Goal: Information Seeking & Learning: Compare options

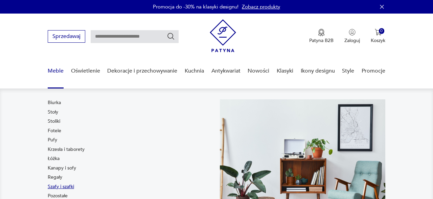
click at [55, 186] on link "Szafy i szafki" at bounding box center [61, 186] width 26 height 7
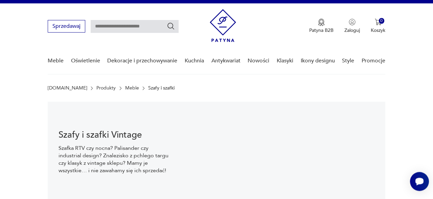
click at [55, 186] on div "Szafy i szafki Vintage Szafka RTV czy nocna? Palisander czy industrial design? …" at bounding box center [115, 151] width 135 height 101
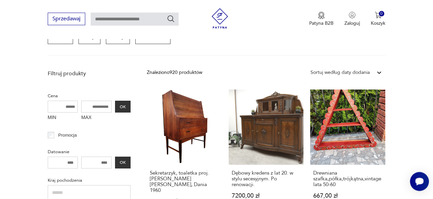
scroll to position [221, 0]
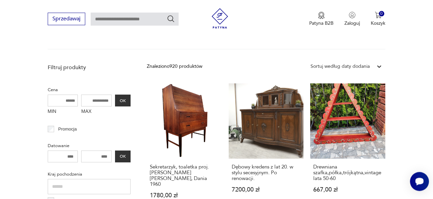
click at [365, 67] on div "Sortuj według daty dodania" at bounding box center [339, 66] width 59 height 7
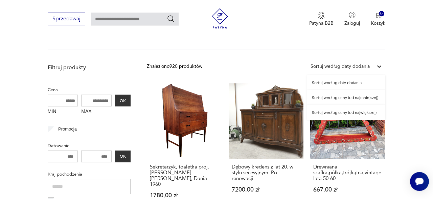
click at [354, 98] on div "Sortuj według ceny (od najmniejszej)" at bounding box center [346, 97] width 78 height 15
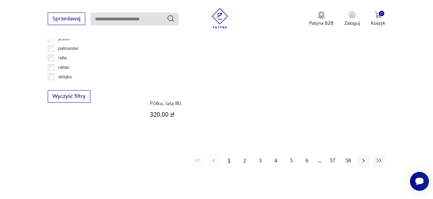
scroll to position [936, 0]
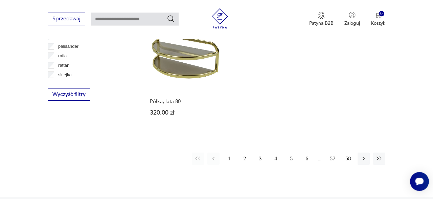
click at [246, 152] on button "2" at bounding box center [244, 158] width 12 height 12
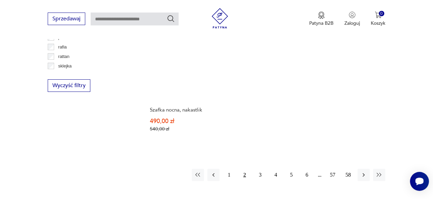
scroll to position [947, 0]
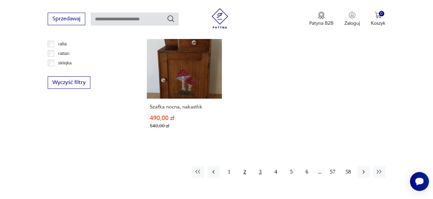
click at [260, 165] on button "3" at bounding box center [260, 171] width 12 height 12
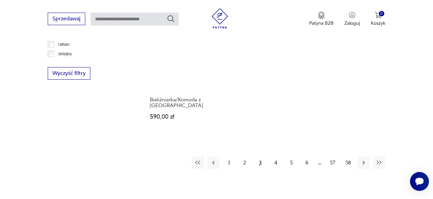
scroll to position [959, 0]
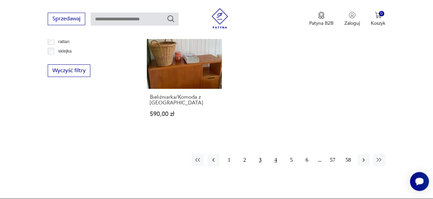
click at [277, 154] on button "4" at bounding box center [276, 160] width 12 height 12
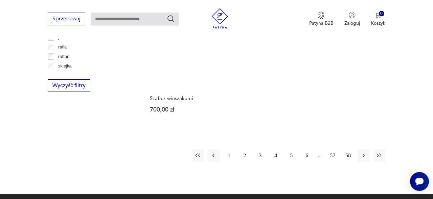
scroll to position [947, 0]
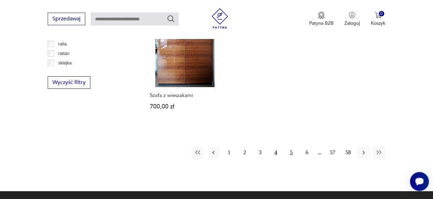
click at [291, 147] on button "5" at bounding box center [291, 152] width 12 height 12
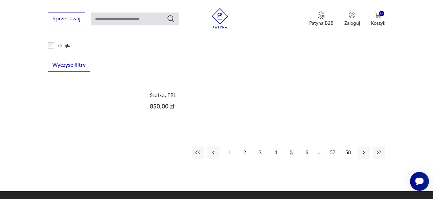
scroll to position [971, 0]
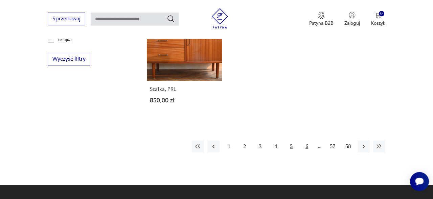
click at [307, 140] on button "6" at bounding box center [307, 146] width 12 height 12
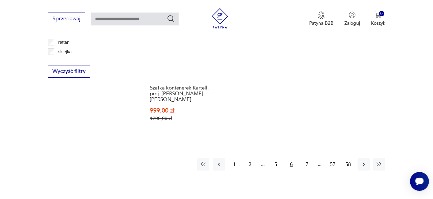
scroll to position [959, 0]
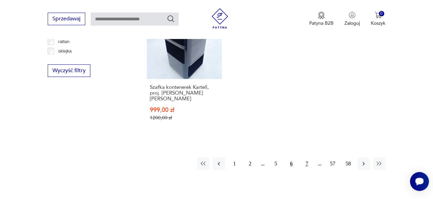
click at [308, 157] on button "7" at bounding box center [307, 163] width 12 height 12
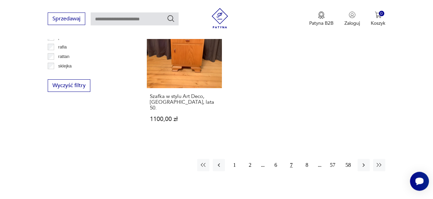
scroll to position [947, 0]
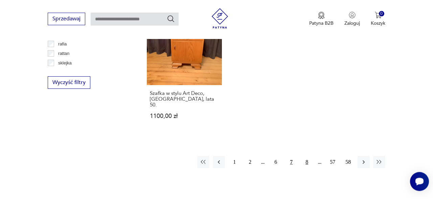
click at [307, 156] on button "8" at bounding box center [307, 162] width 12 height 12
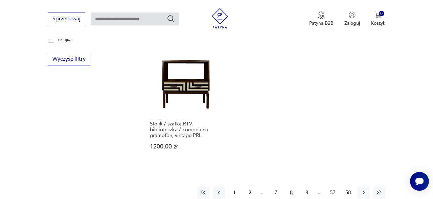
scroll to position [977, 0]
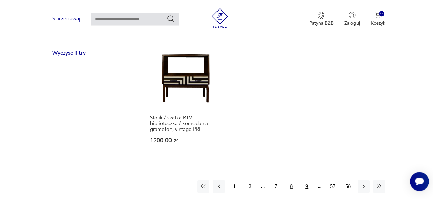
click at [307, 180] on button "9" at bounding box center [307, 186] width 12 height 12
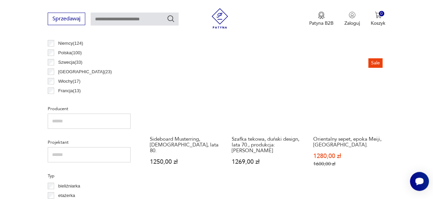
scroll to position [390, 0]
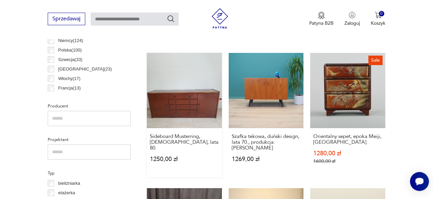
click at [183, 99] on link "Sideboard Musterring, Niemcy, lata 80. 1250,00 zł" at bounding box center [184, 115] width 75 height 124
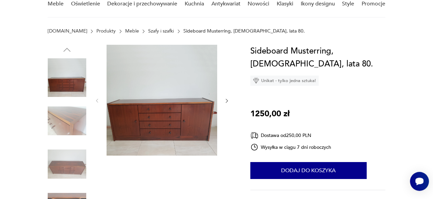
scroll to position [76, 0]
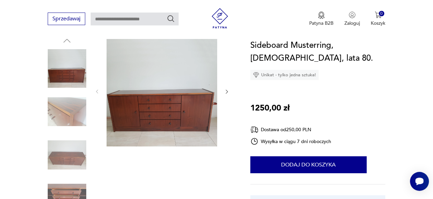
click at [227, 91] on icon "button" at bounding box center [226, 91] width 5 height 5
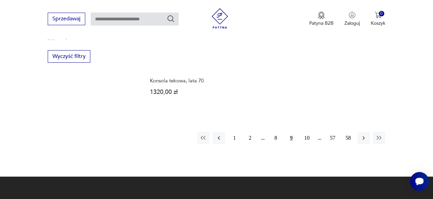
scroll to position [974, 0]
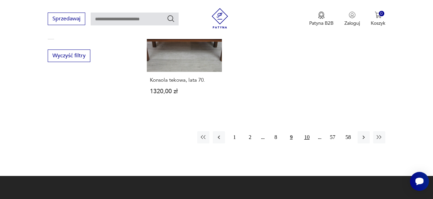
click at [306, 131] on button "10" at bounding box center [307, 137] width 12 height 12
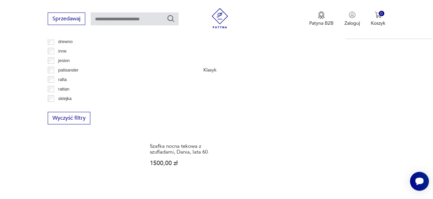
scroll to position [929, 0]
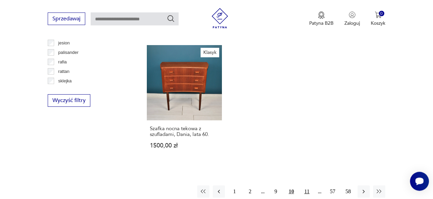
click at [307, 185] on button "11" at bounding box center [307, 191] width 12 height 12
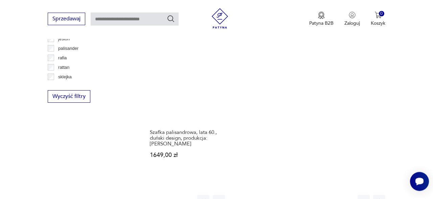
scroll to position [936, 0]
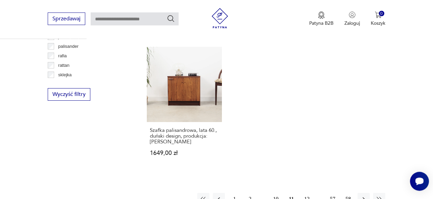
click at [307, 192] on button "12" at bounding box center [307, 198] width 12 height 12
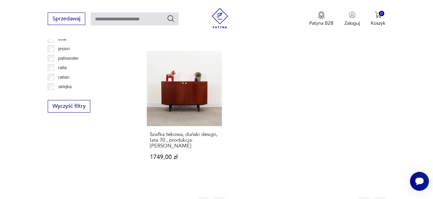
scroll to position [941, 0]
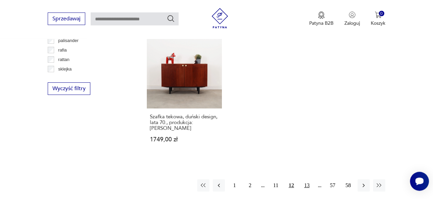
click at [308, 179] on button "13" at bounding box center [307, 185] width 12 height 12
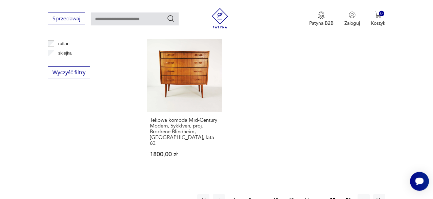
scroll to position [959, 0]
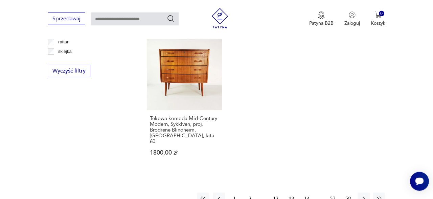
click at [308, 192] on button "14" at bounding box center [307, 198] width 12 height 12
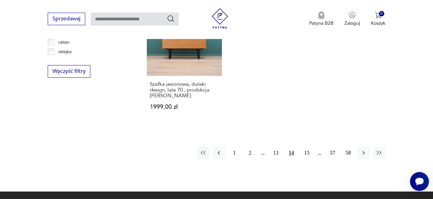
scroll to position [965, 0]
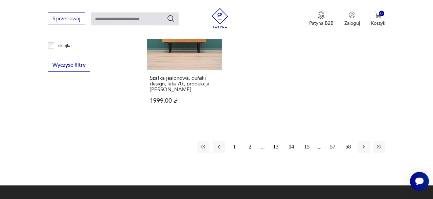
click at [307, 149] on button "15" at bounding box center [307, 146] width 12 height 12
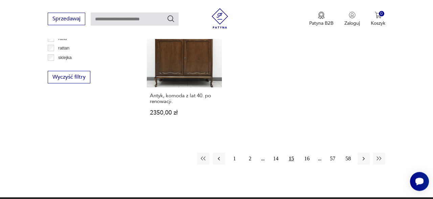
scroll to position [953, 0]
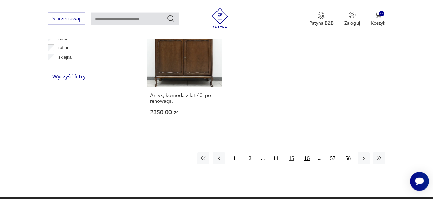
click at [307, 153] on button "16" at bounding box center [307, 158] width 12 height 12
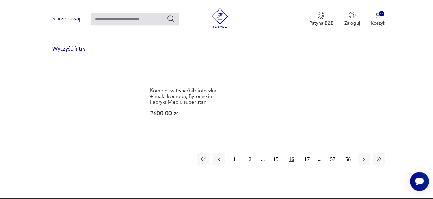
scroll to position [988, 0]
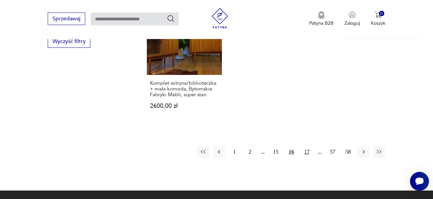
click at [307, 145] on button "17" at bounding box center [307, 151] width 12 height 12
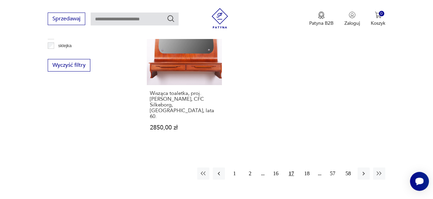
scroll to position [965, 0]
click at [307, 167] on button "18" at bounding box center [307, 173] width 12 height 12
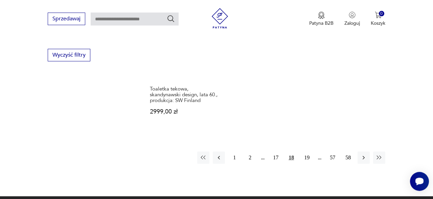
scroll to position [976, 0]
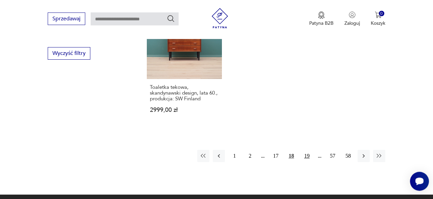
click at [305, 149] on button "19" at bounding box center [307, 155] width 12 height 12
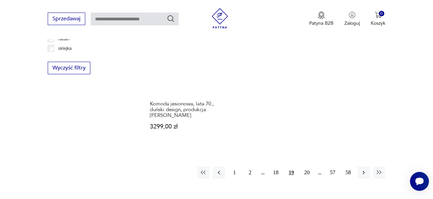
scroll to position [965, 0]
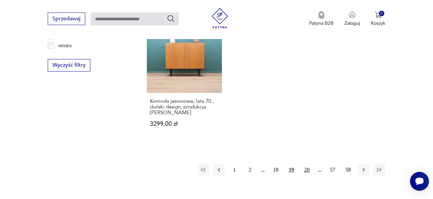
click at [307, 163] on button "20" at bounding box center [307, 169] width 12 height 12
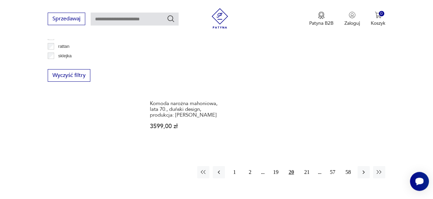
scroll to position [959, 0]
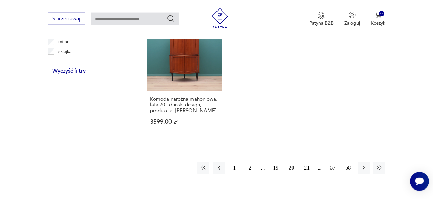
click at [306, 161] on button "21" at bounding box center [307, 167] width 12 height 12
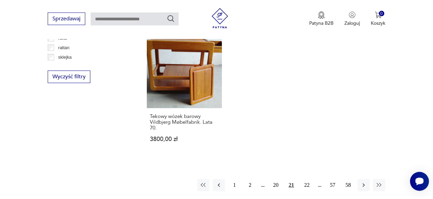
scroll to position [965, 0]
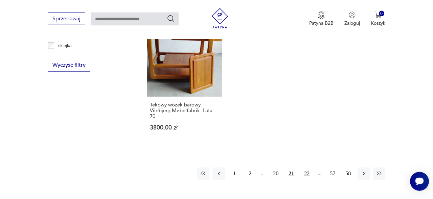
click at [306, 167] on button "22" at bounding box center [307, 173] width 12 height 12
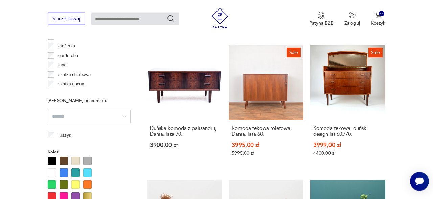
scroll to position [554, 0]
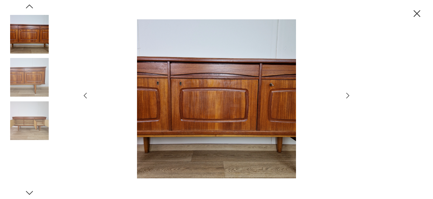
scroll to position [70, 0]
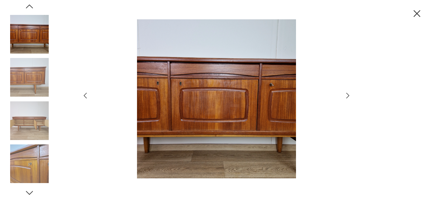
click at [348, 93] on icon "button" at bounding box center [348, 95] width 8 height 8
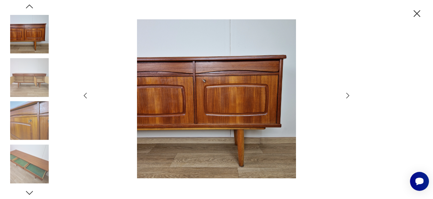
scroll to position [0, 0]
click at [204, 79] on img at bounding box center [216, 98] width 241 height 159
click at [204, 85] on img at bounding box center [216, 98] width 241 height 159
click at [29, 125] on img at bounding box center [29, 120] width 39 height 39
